Goal: Complete application form

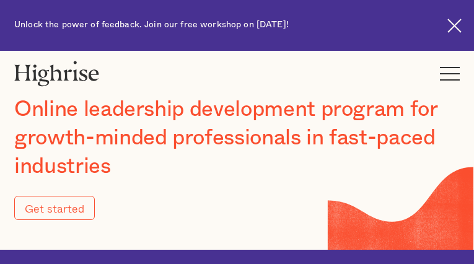
type input "Submit"
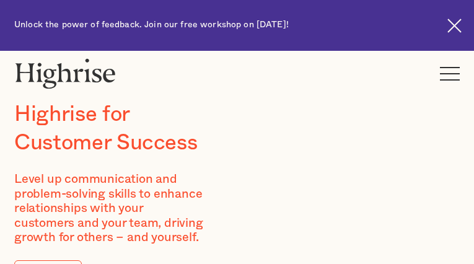
type input "PYSmFqcaxrTauL"
type input "VkOUgcEU"
type input "[EMAIL_ADDRESS][DOMAIN_NAME]"
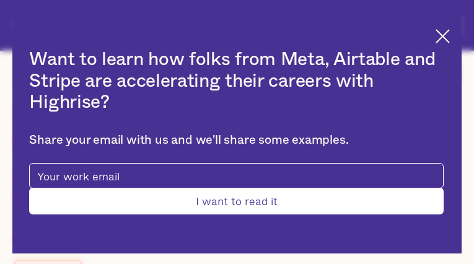
type input "uaeYxHcfw"
type input "xXLjUJVQY"
type input "[EMAIL_ADDRESS][DOMAIN_NAME]"
type input "IdseZPazARCWjIU"
type input "YQBmhXiEMcLJKt"
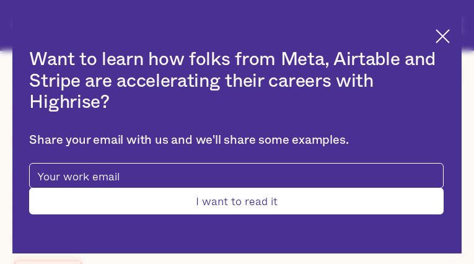
type input "[EMAIL_ADDRESS][DOMAIN_NAME]"
type input "9813033169"
type input "hfVgaNjToHpv"
type input "ZliPpuWrwmzL"
type input "[EMAIL_ADDRESS][DOMAIN_NAME]"
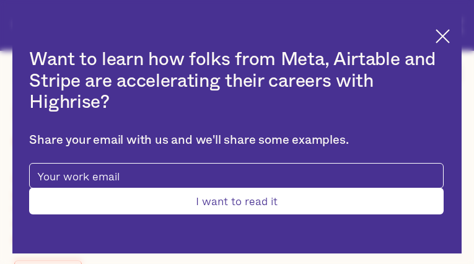
type input "9593022565"
type input "Submit"
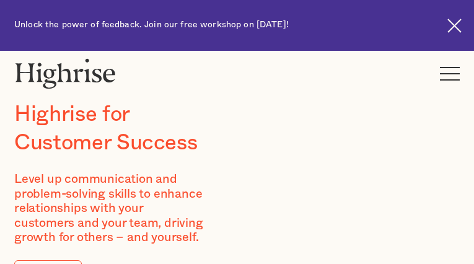
type input "YrKzgWETDETvg"
type input "YnIRqZUlZC"
type input "[EMAIL_ADDRESS][DOMAIN_NAME]"
type input "CpInRcDjsOez"
type input "maDBqkAOFGaFdMQ"
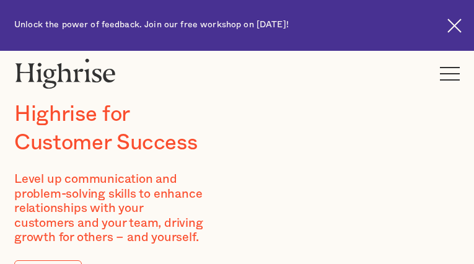
type input "[EMAIL_ADDRESS][DOMAIN_NAME]"
type input "3959648446"
type input "nPLhmzeXcGJTLbS"
type input "aFVRcTZXtTIWDHZL"
type input "[EMAIL_ADDRESS][DOMAIN_NAME]"
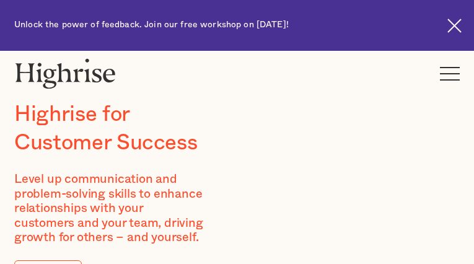
type input "9667599394"
type input "LXXhfLNMQ"
type input "PfNgwxUltG"
type input "[EMAIL_ADDRESS][DOMAIN_NAME]"
